Goal: Task Accomplishment & Management: Manage account settings

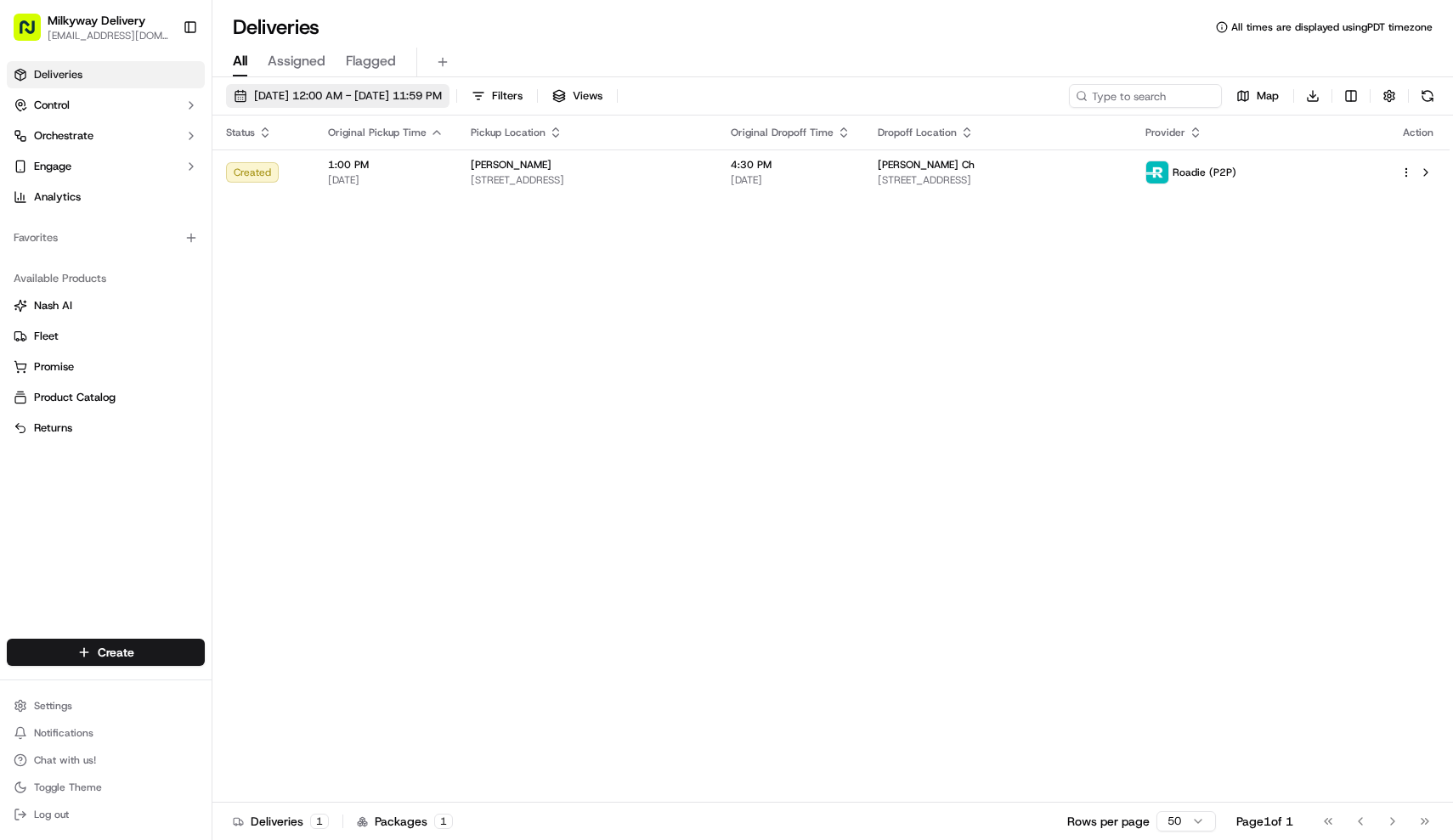
click at [367, 95] on span "[DATE] 12:00 AM - [DATE] 11:59 PM" at bounding box center [347, 96] width 188 height 15
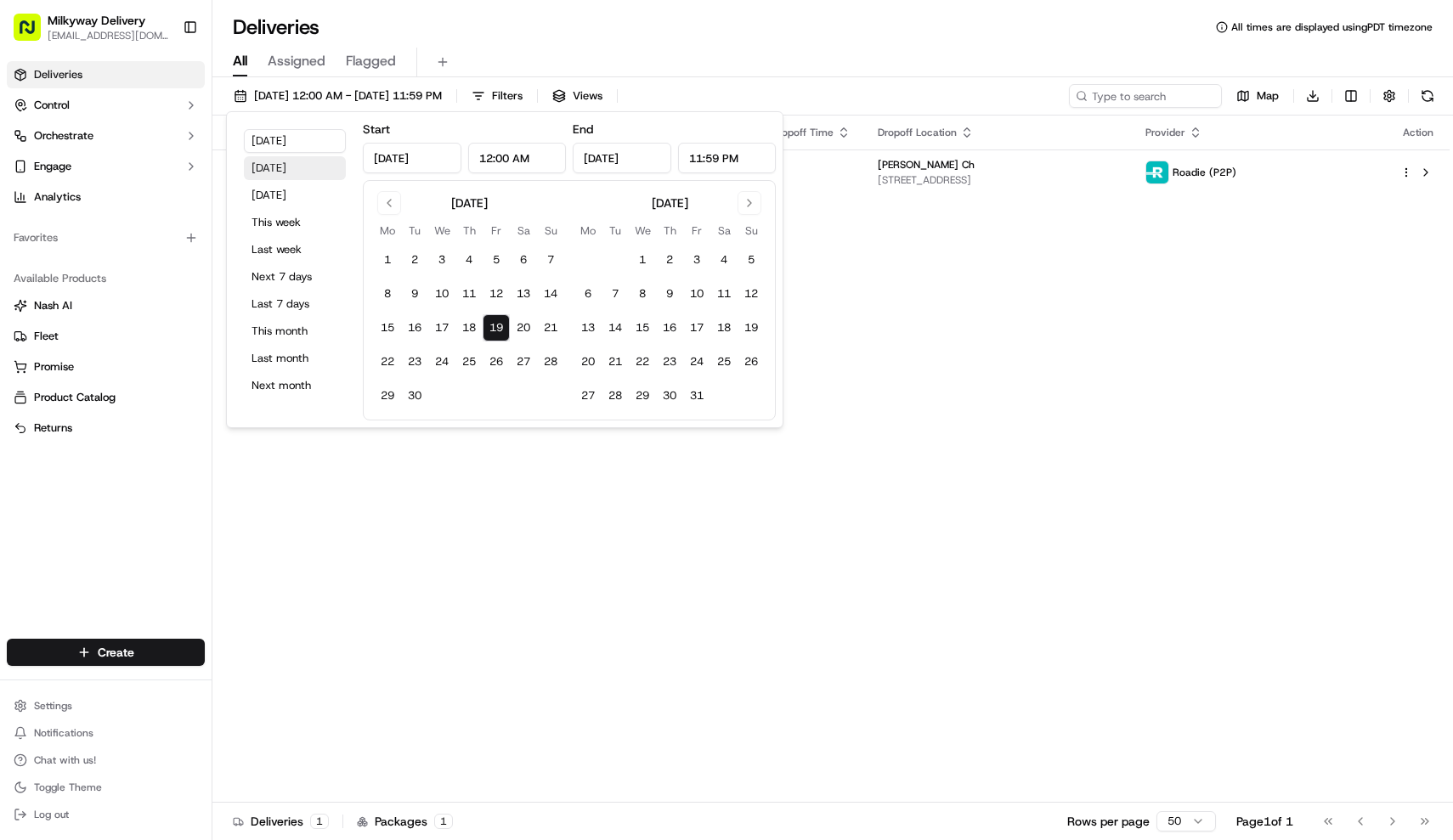
click at [301, 167] on button "[DATE]" at bounding box center [294, 167] width 102 height 23
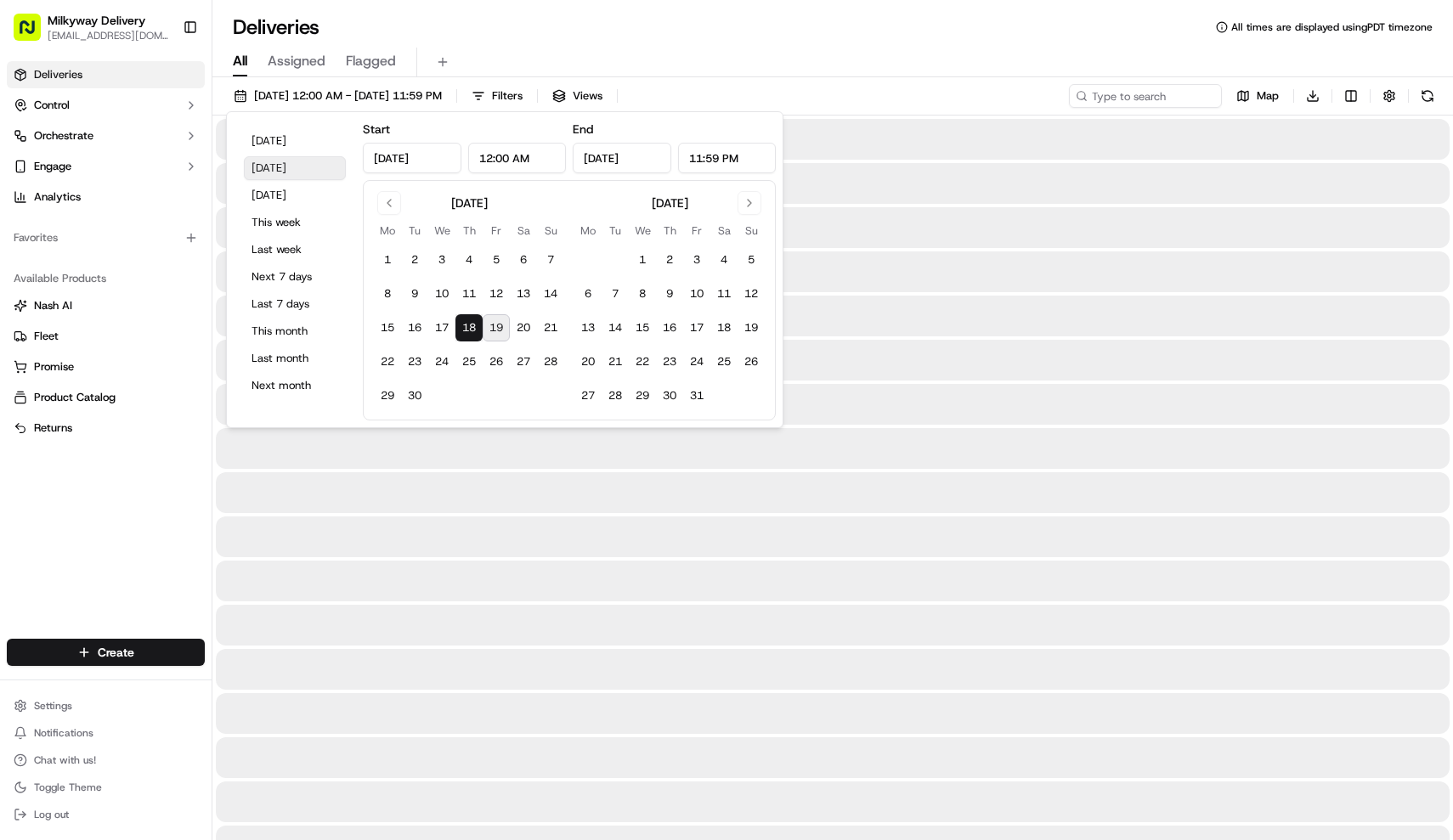
type input "[DATE]"
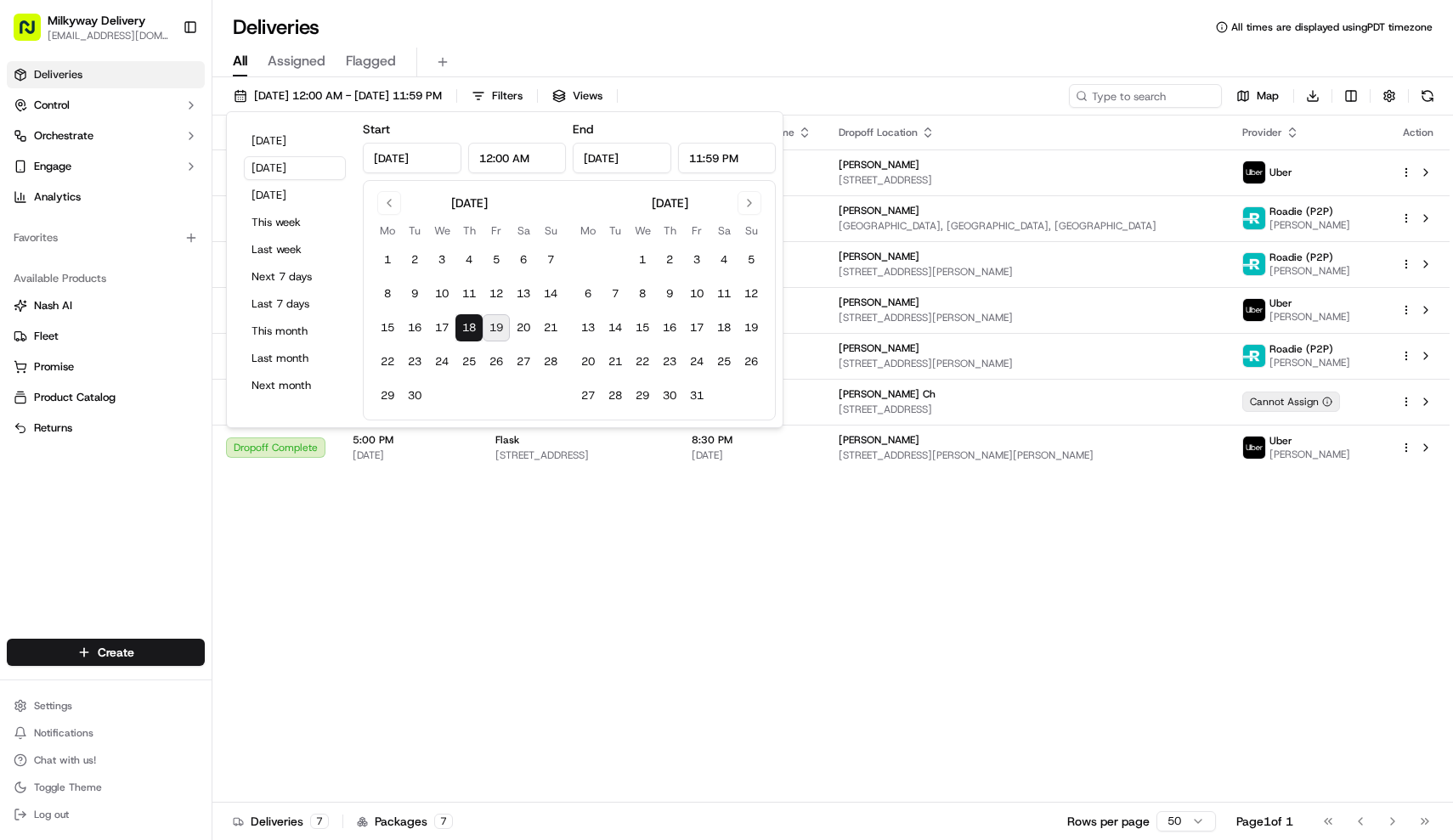
click at [670, 48] on div "All Assigned Flagged" at bounding box center [833, 63] width 1241 height 30
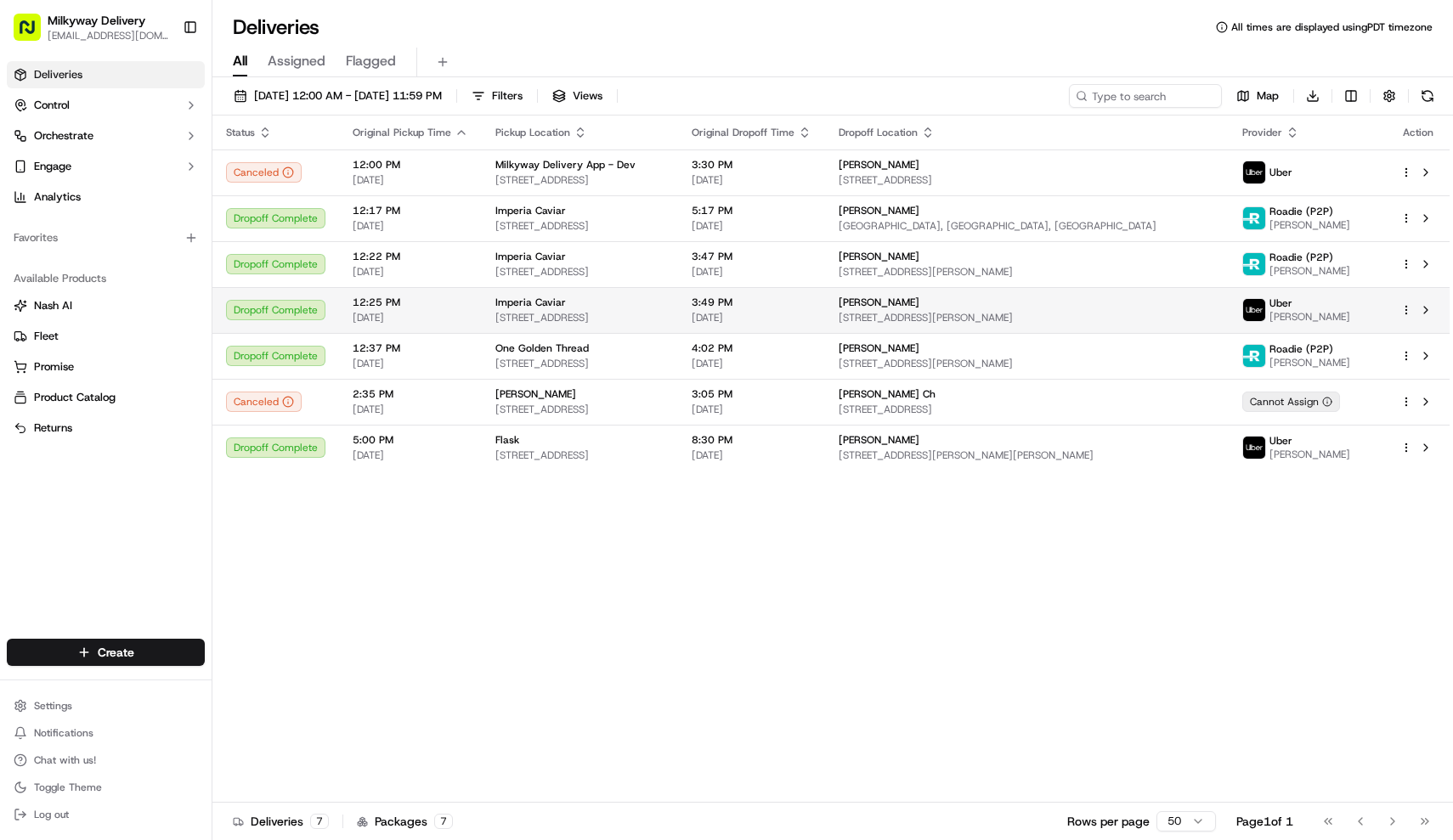
click at [1127, 318] on span "[STREET_ADDRESS][PERSON_NAME]" at bounding box center [1026, 317] width 376 height 14
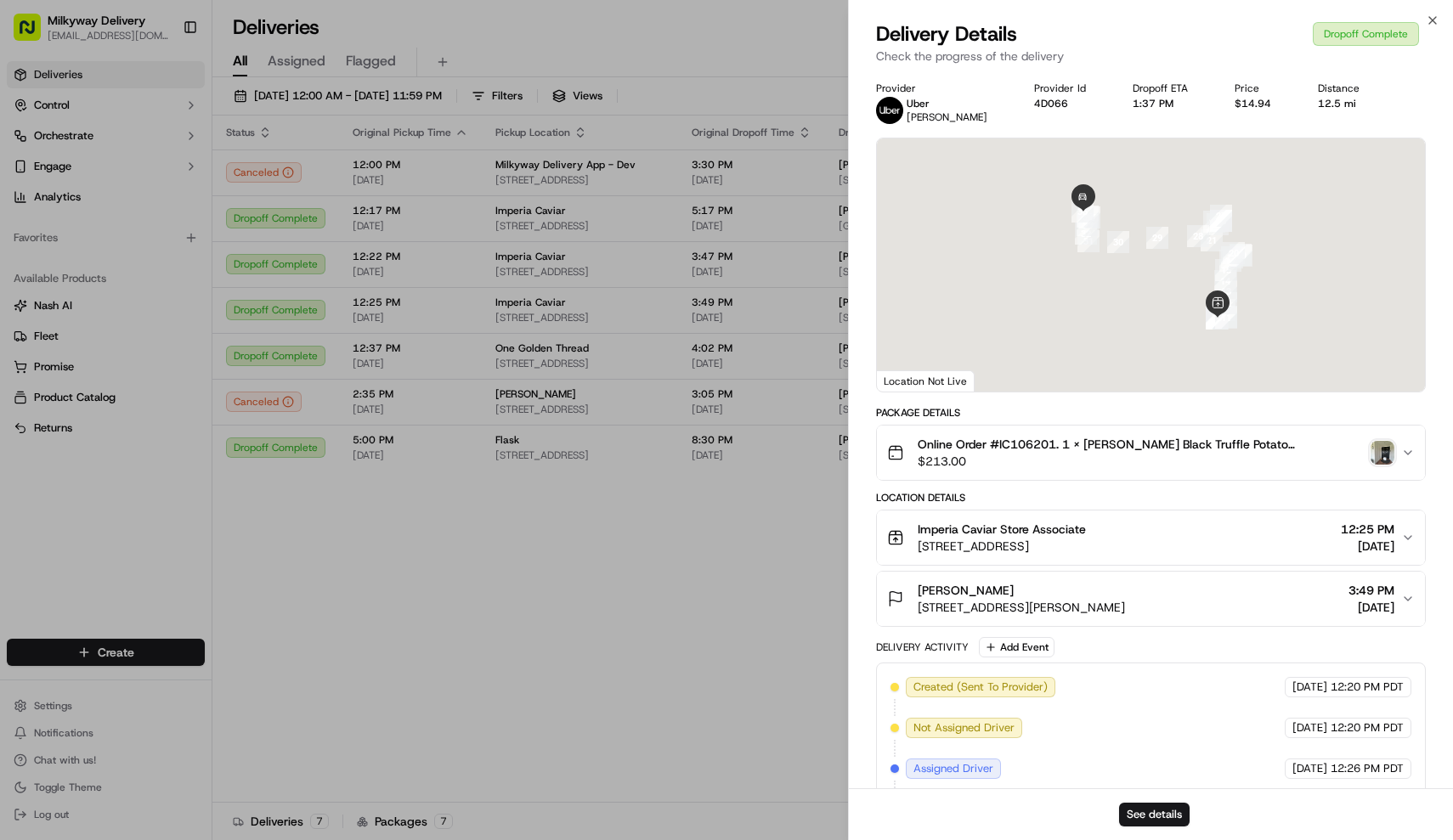
click at [1244, 451] on span "Online Order #IC106201. 1 x [PERSON_NAME] Black Truffle Potato Chips($8.00), 1 …" at bounding box center [1141, 444] width 447 height 17
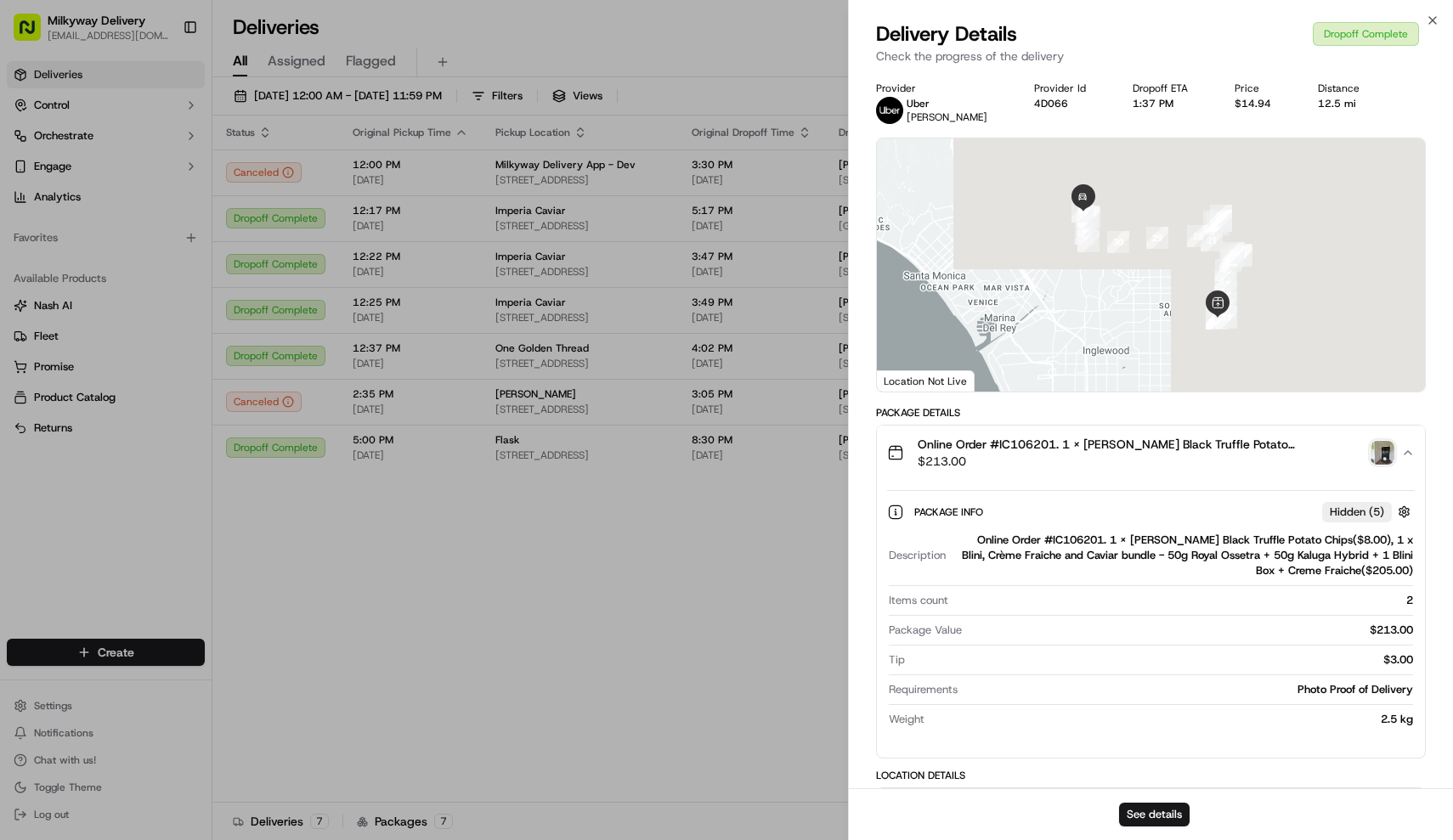
click at [1244, 451] on span "Online Order #IC106201. 1 x [PERSON_NAME] Black Truffle Potato Chips($8.00), 1 …" at bounding box center [1141, 444] width 447 height 17
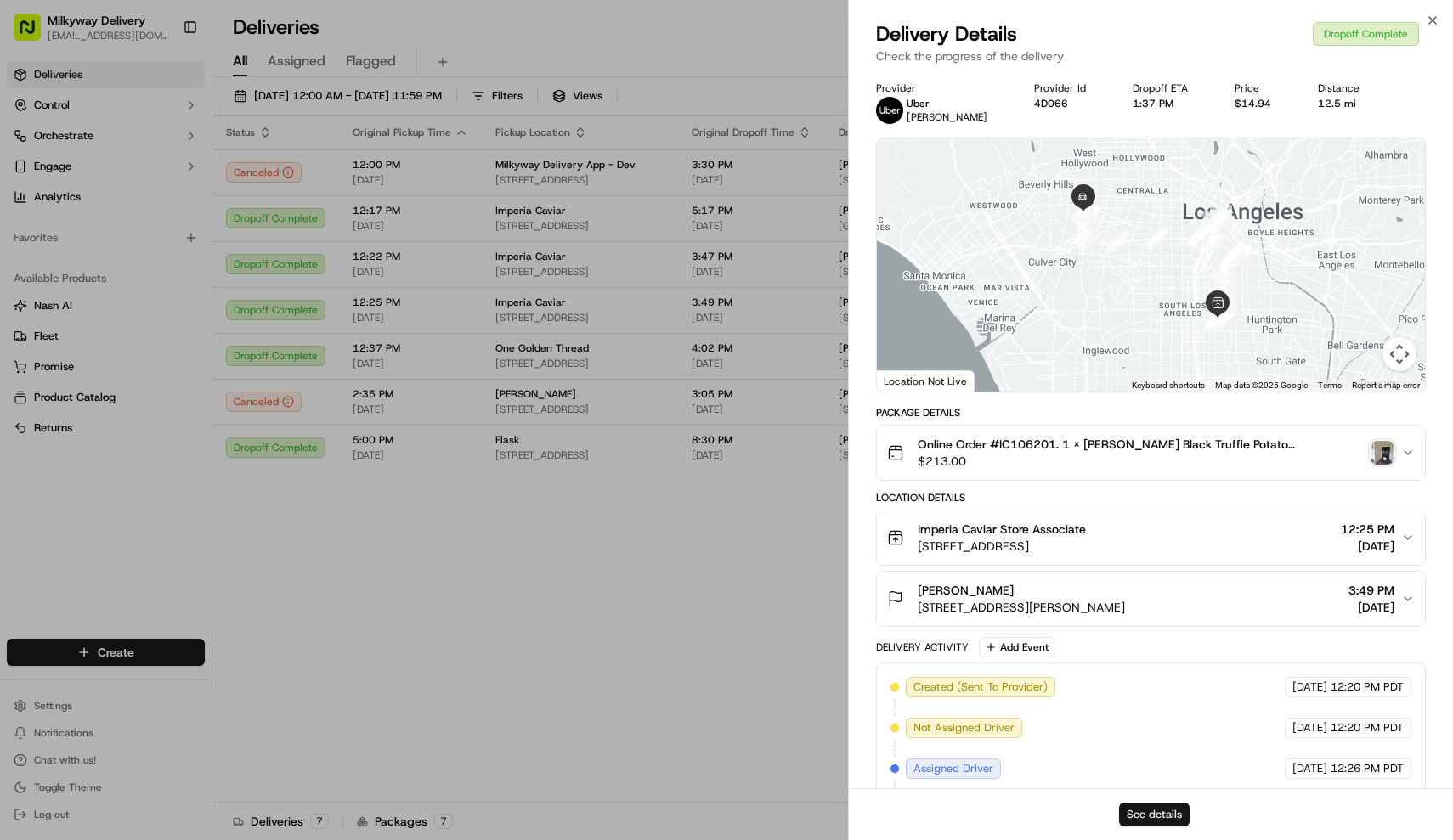
click at [1178, 805] on button "See details" at bounding box center [1155, 814] width 71 height 23
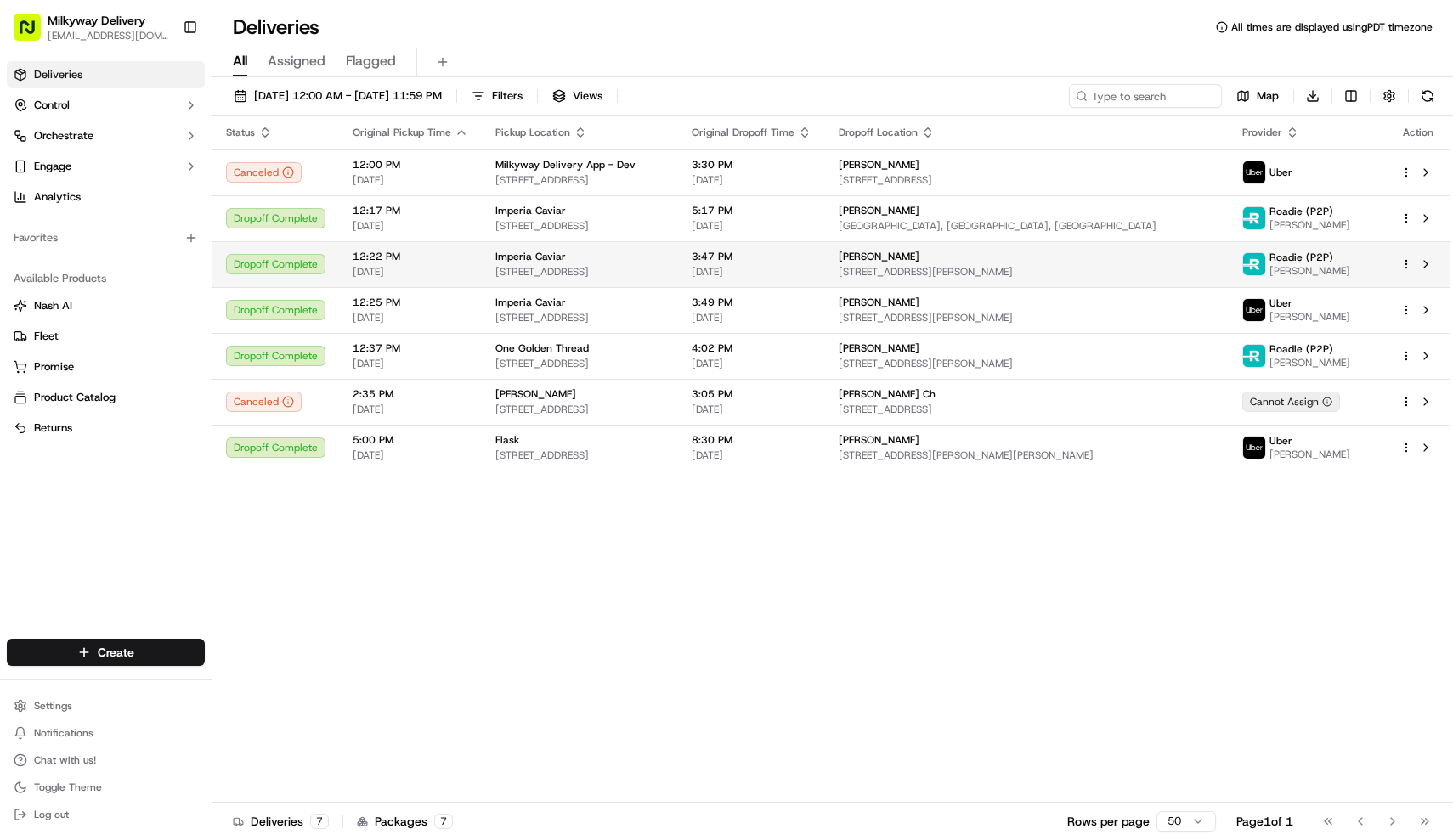
click at [447, 259] on span "12:22 PM" at bounding box center [411, 257] width 116 height 14
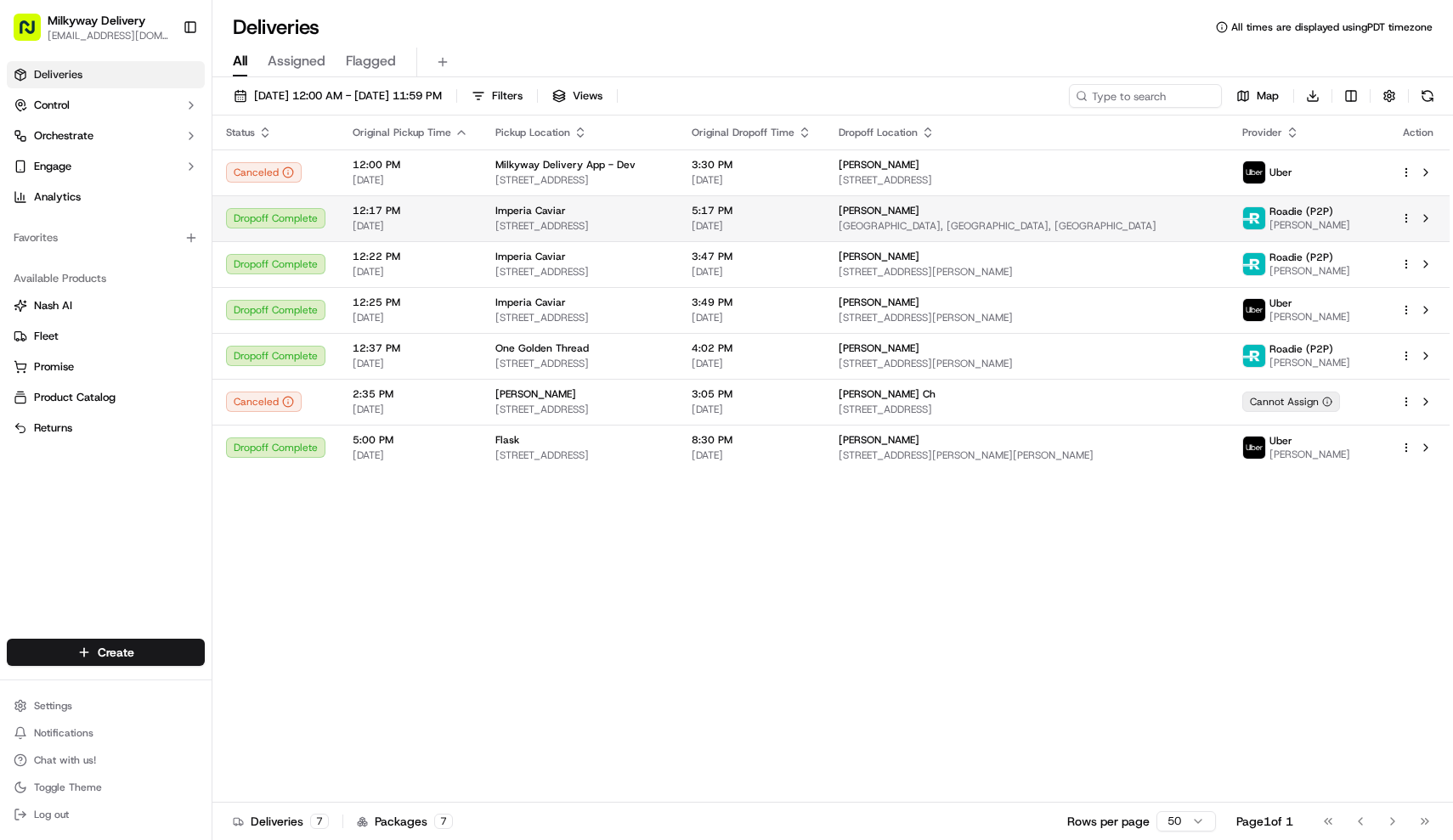
click at [458, 217] on span "12:17 PM" at bounding box center [411, 210] width 116 height 14
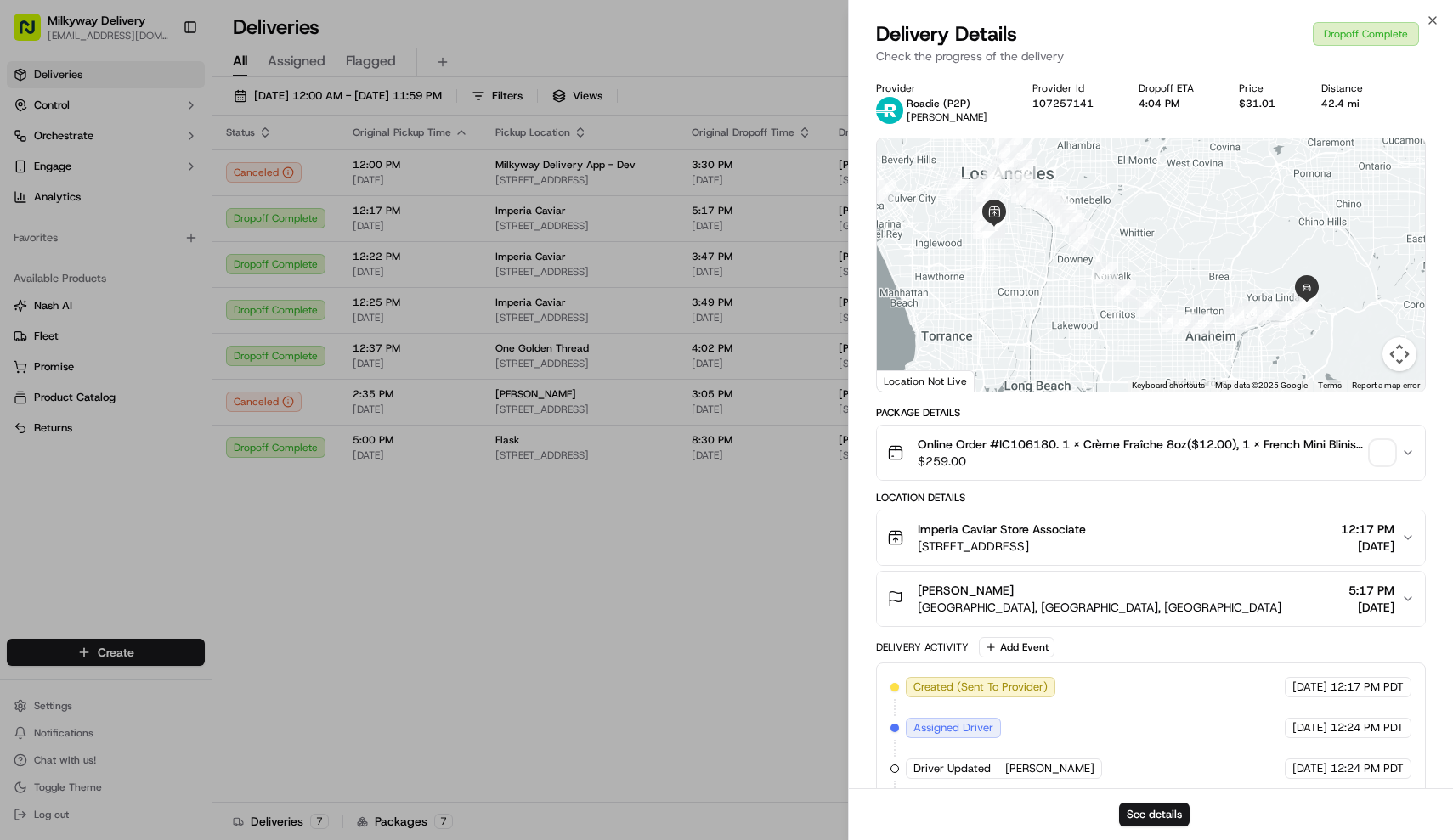
click at [1374, 455] on span "button" at bounding box center [1382, 452] width 23 height 23
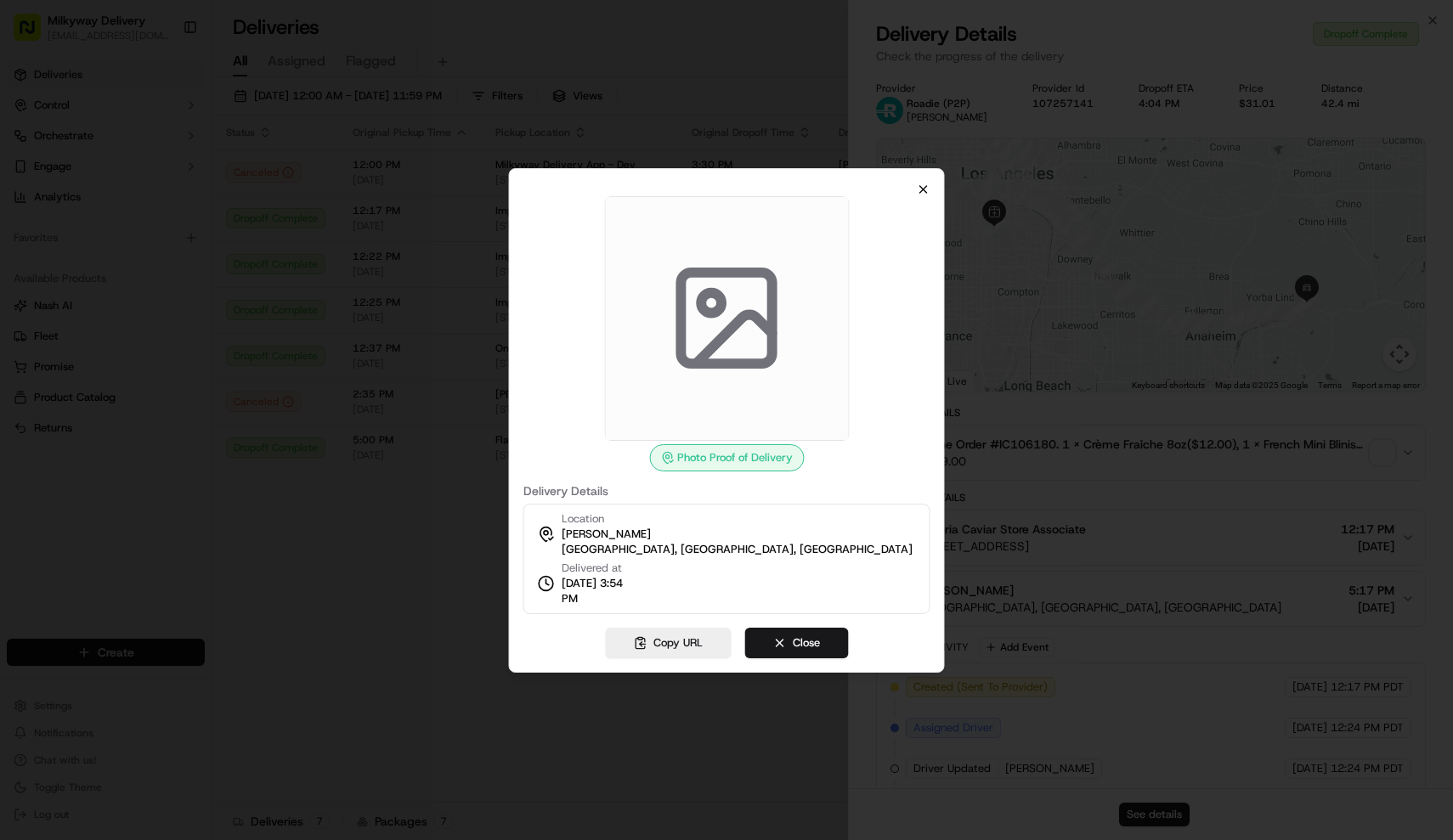
click at [922, 191] on icon "button" at bounding box center [924, 189] width 14 height 14
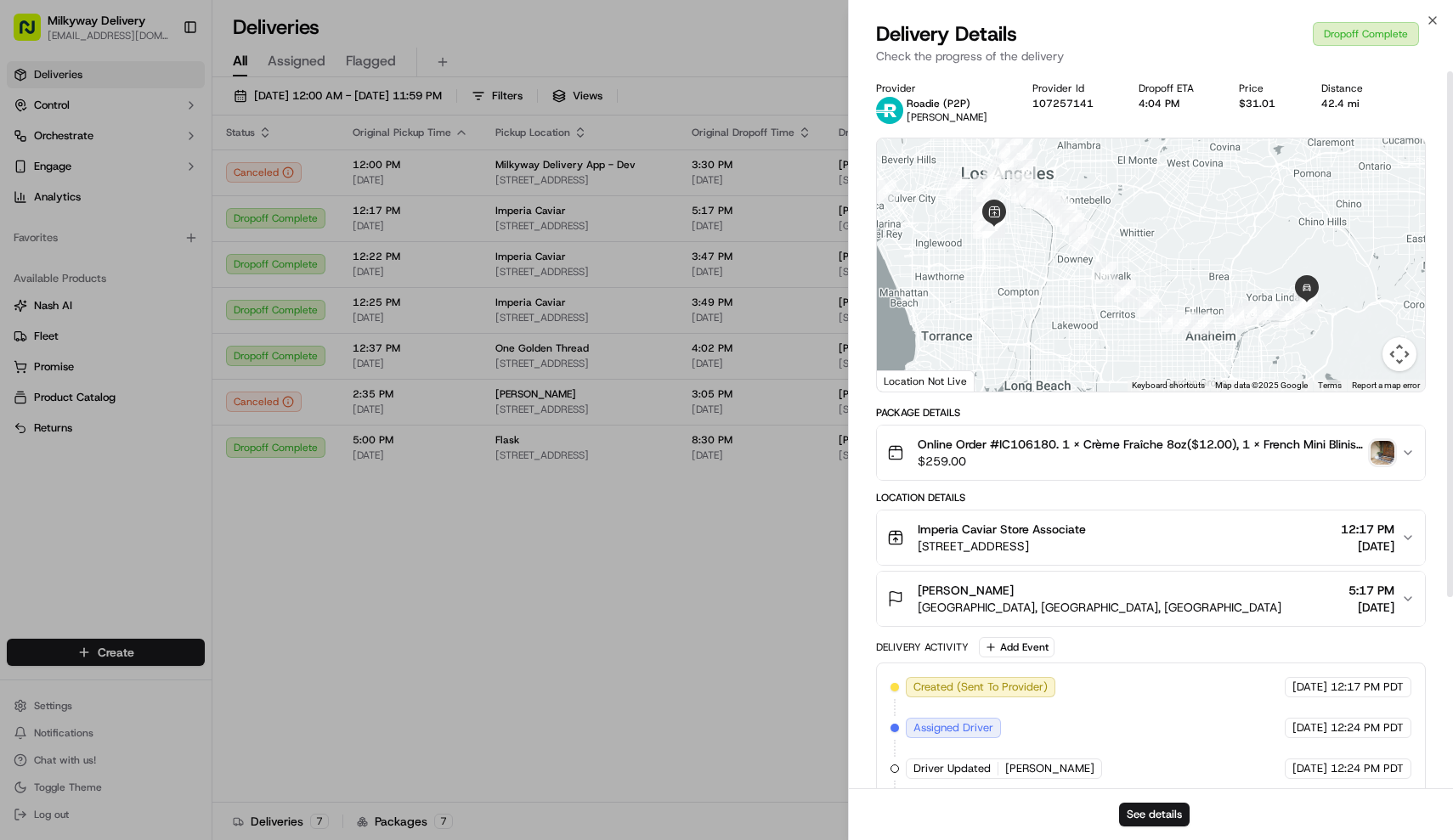
click at [1378, 451] on img "button" at bounding box center [1382, 452] width 23 height 23
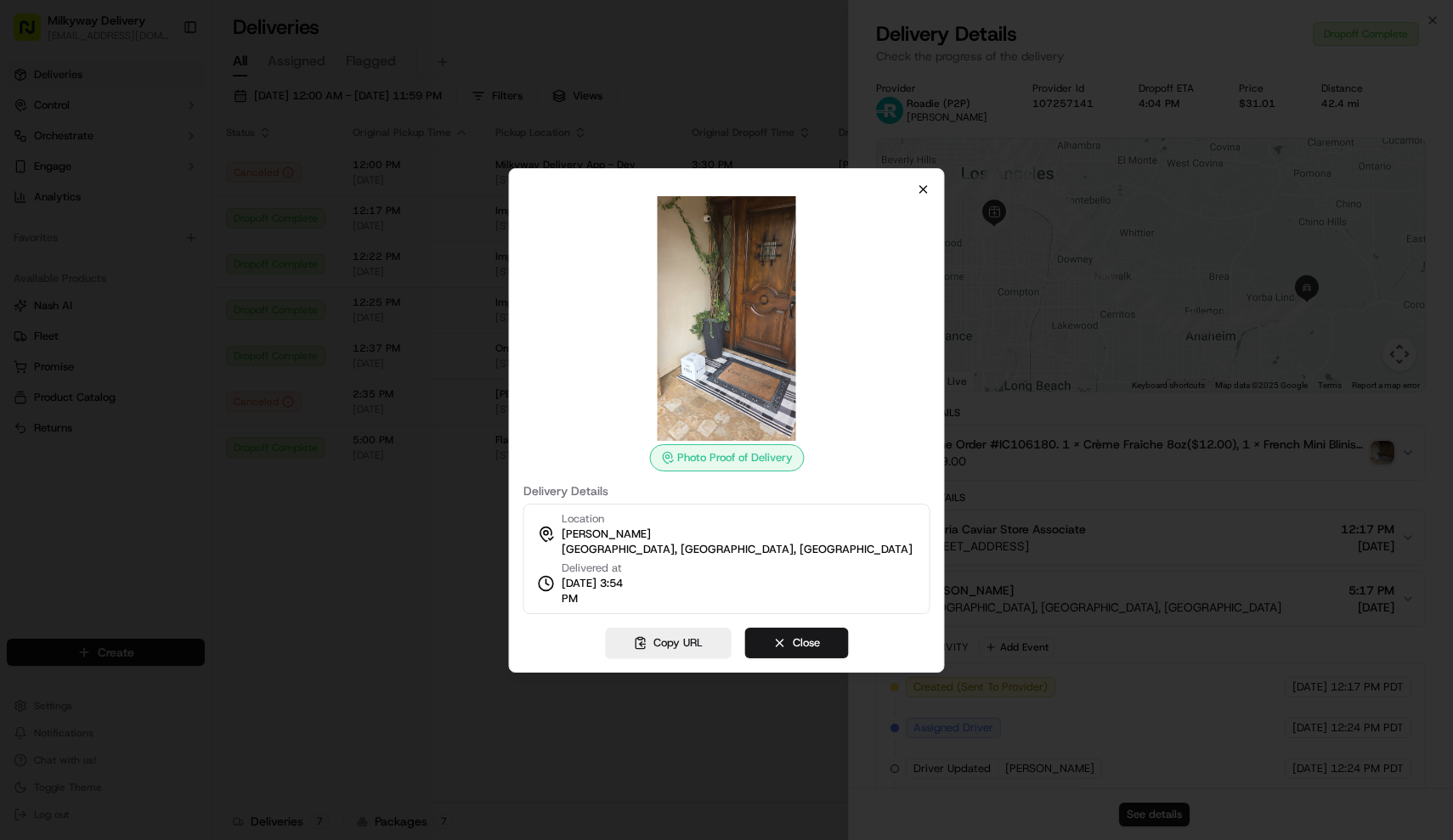
click at [925, 189] on icon "button" at bounding box center [924, 189] width 14 height 14
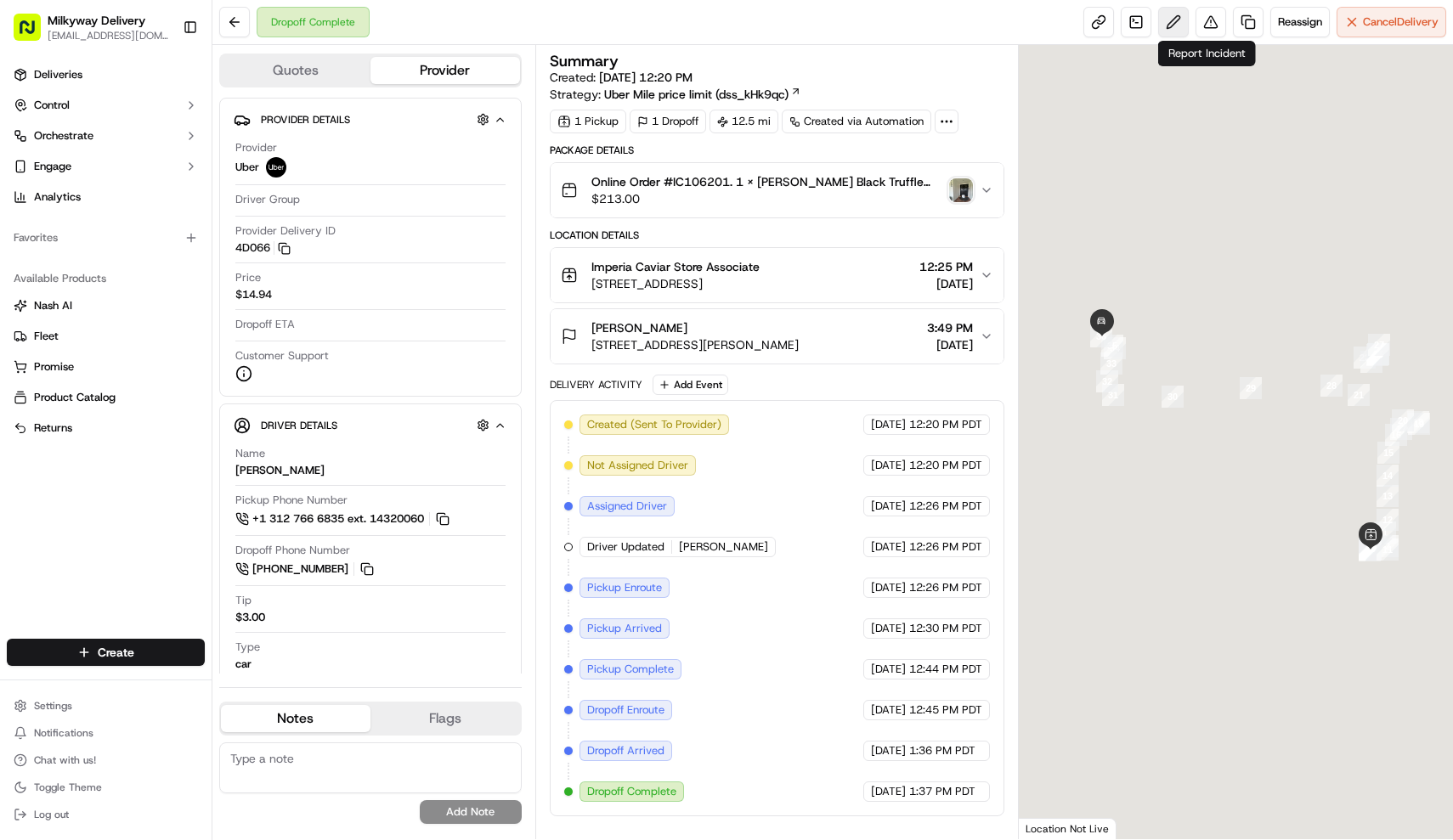
click at [1175, 31] on button at bounding box center [1173, 21] width 31 height 31
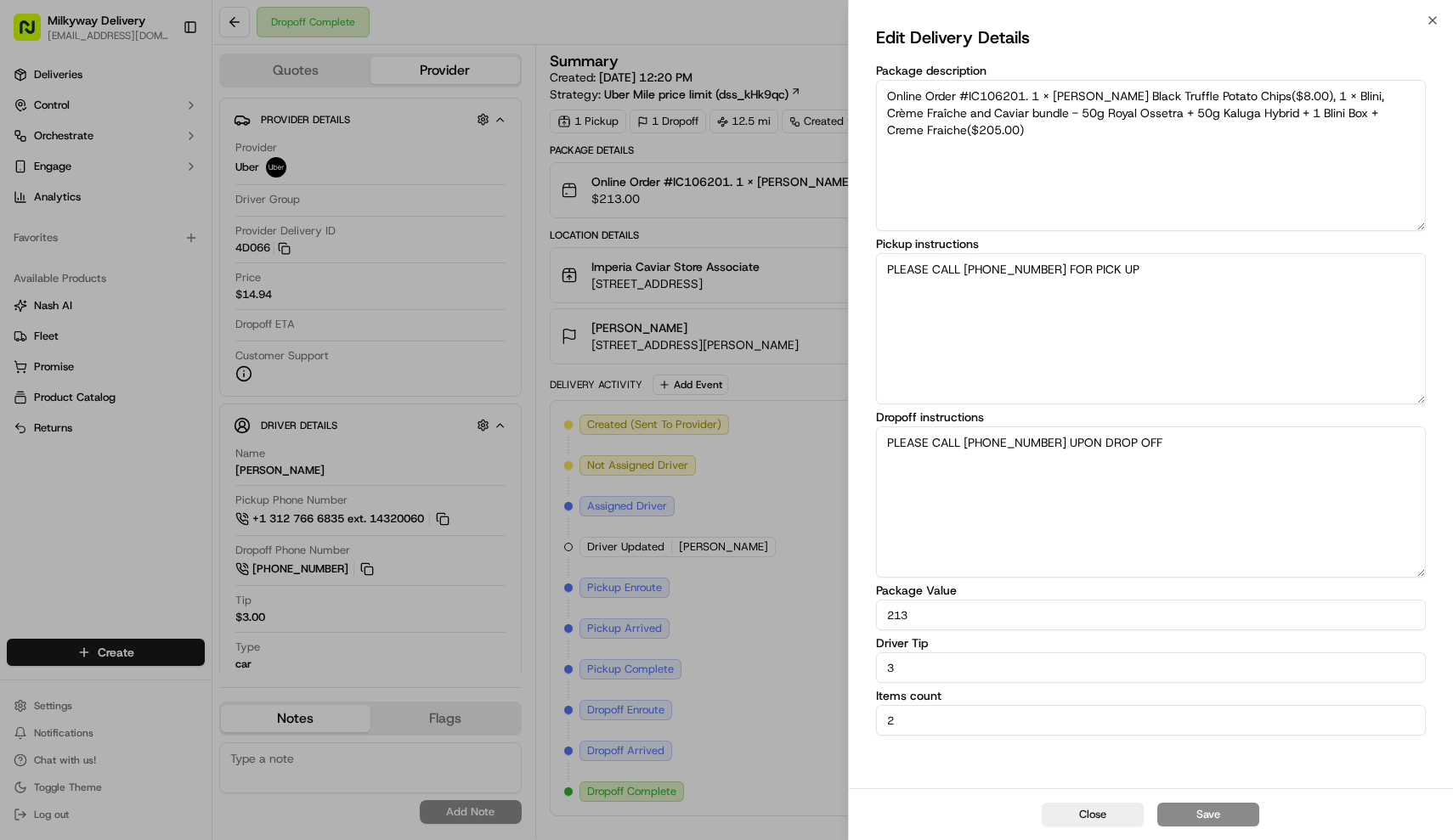
click at [977, 667] on input "3" at bounding box center [1151, 667] width 551 height 31
type input "0"
click at [1242, 818] on button "Save" at bounding box center [1208, 814] width 102 height 23
